Goal: Use online tool/utility: Utilize a website feature to perform a specific function

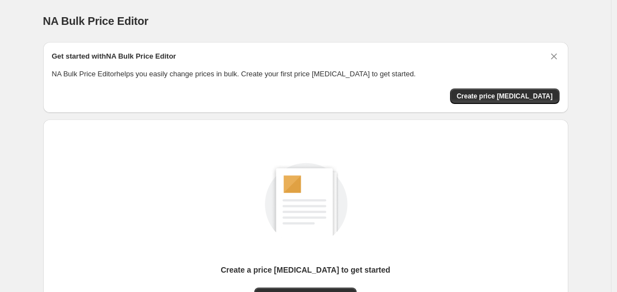
scroll to position [122, 0]
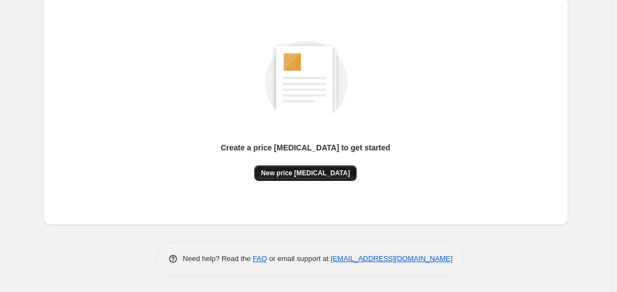
click at [317, 174] on span "New price change job" at bounding box center [305, 173] width 89 height 9
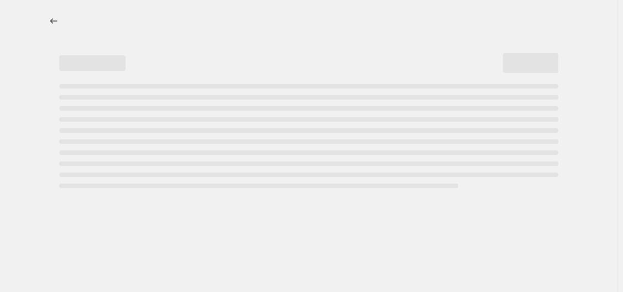
select select "percentage"
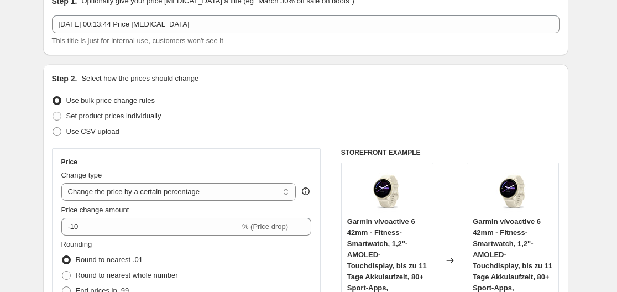
scroll to position [111, 0]
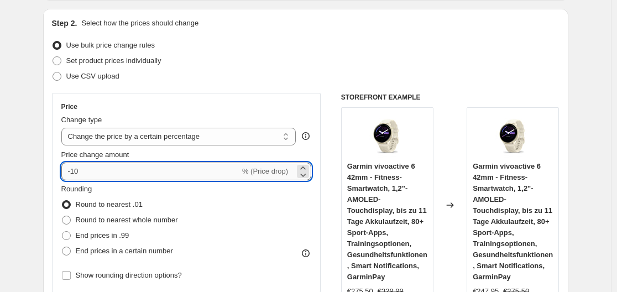
drag, startPoint x: 73, startPoint y: 169, endPoint x: 88, endPoint y: 170, distance: 14.9
click at [88, 170] on input "-10" at bounding box center [150, 172] width 179 height 18
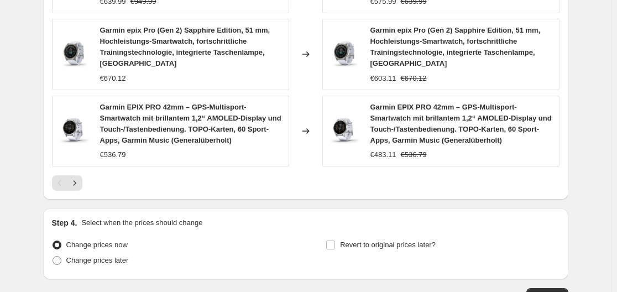
scroll to position [965, 0]
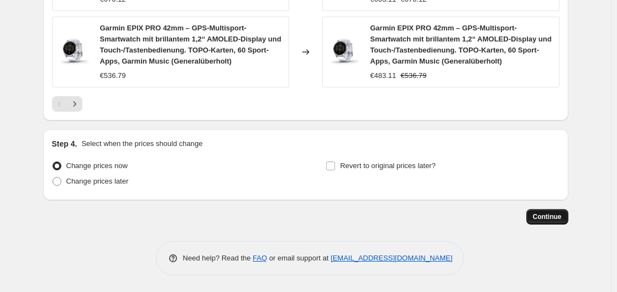
type input "-30"
click at [541, 216] on span "Continue" at bounding box center [547, 216] width 29 height 9
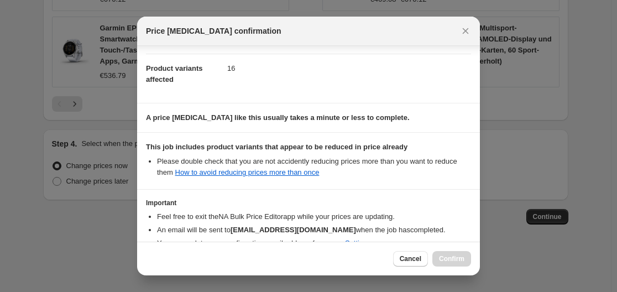
scroll to position [174, 0]
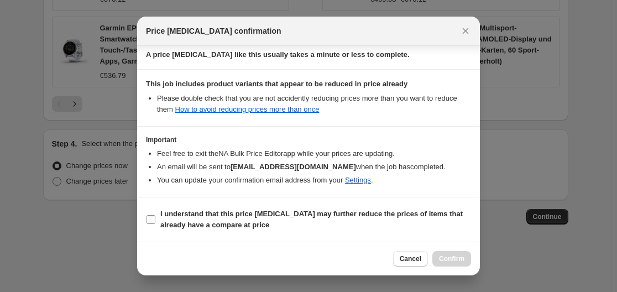
drag, startPoint x: 148, startPoint y: 216, endPoint x: 166, endPoint y: 217, distance: 17.7
click at [149, 216] on input "I understand that this price change job may further reduce the prices of items …" at bounding box center [151, 219] width 9 height 9
checkbox input "true"
click at [447, 257] on span "Confirm" at bounding box center [451, 258] width 25 height 9
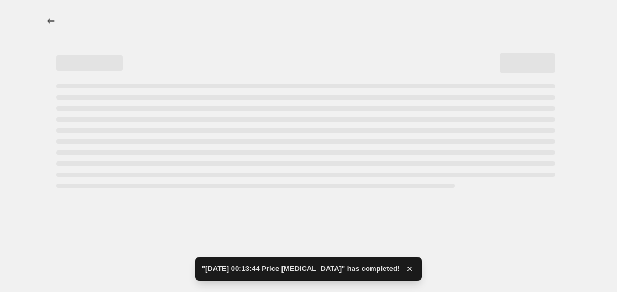
select select "percentage"
